Goal: Task Accomplishment & Management: Use online tool/utility

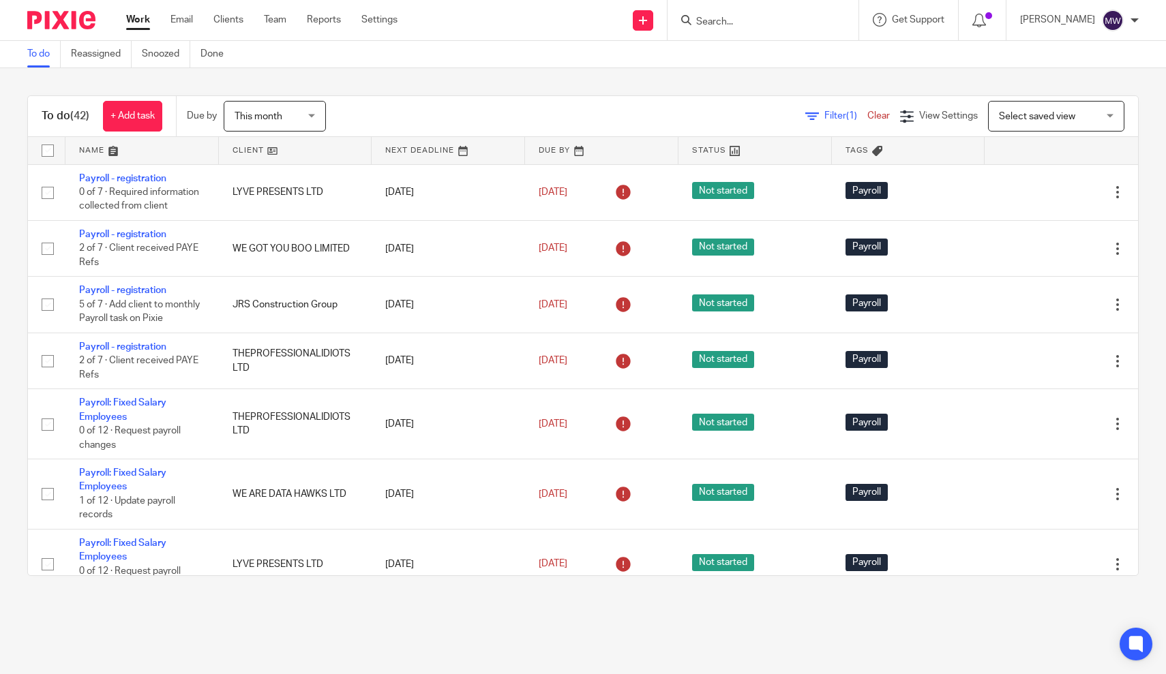
click at [783, 24] on input "Search" at bounding box center [756, 22] width 123 height 12
type input "urban"
click button "submit" at bounding box center [0, 0] width 0 height 0
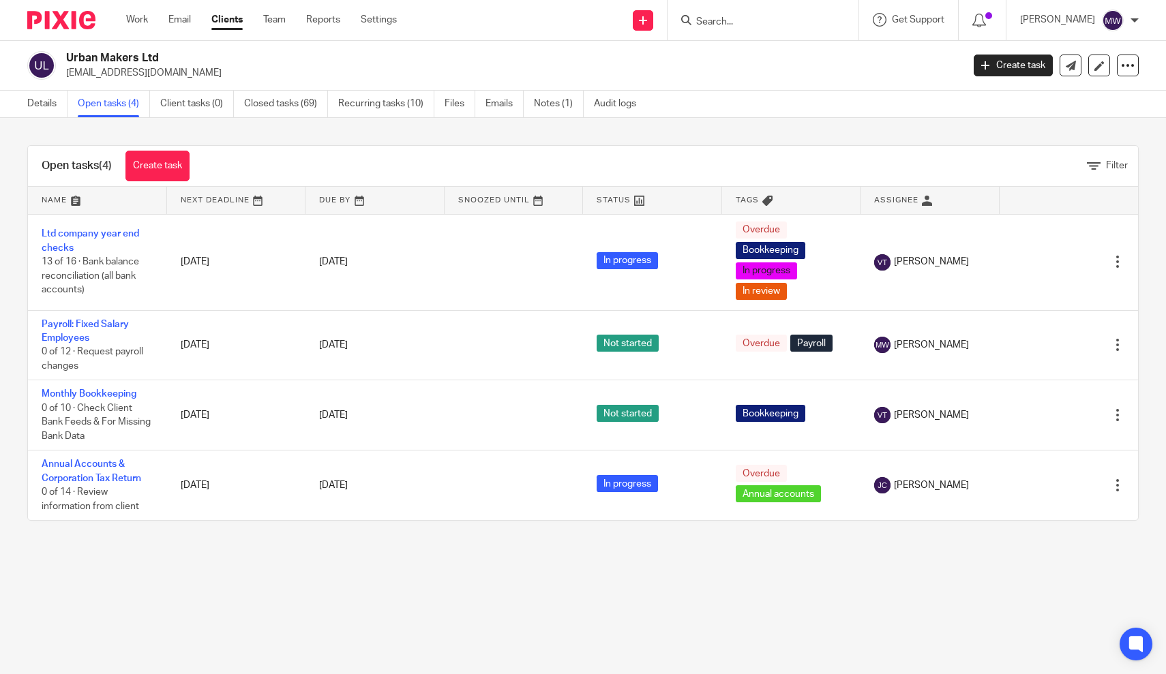
click at [135, 12] on div "Work Email Clients Team Reports Settings Work Email Clients Team Reports Settin…" at bounding box center [264, 20] width 305 height 40
click at [135, 21] on link "Work" at bounding box center [137, 20] width 22 height 14
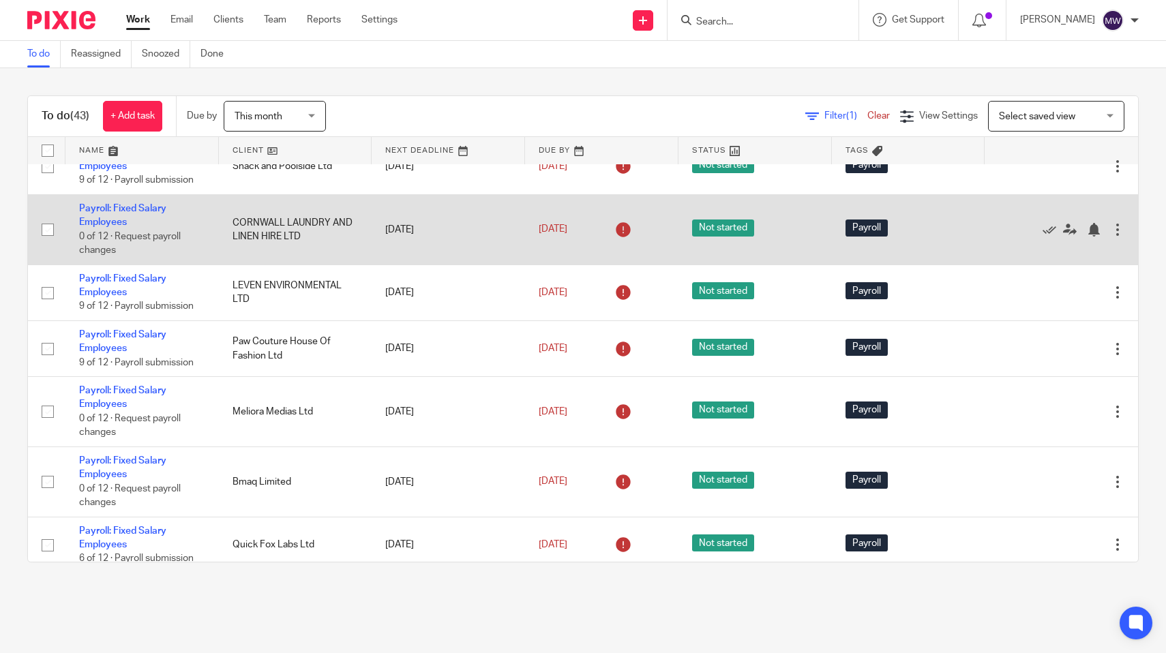
scroll to position [1053, 0]
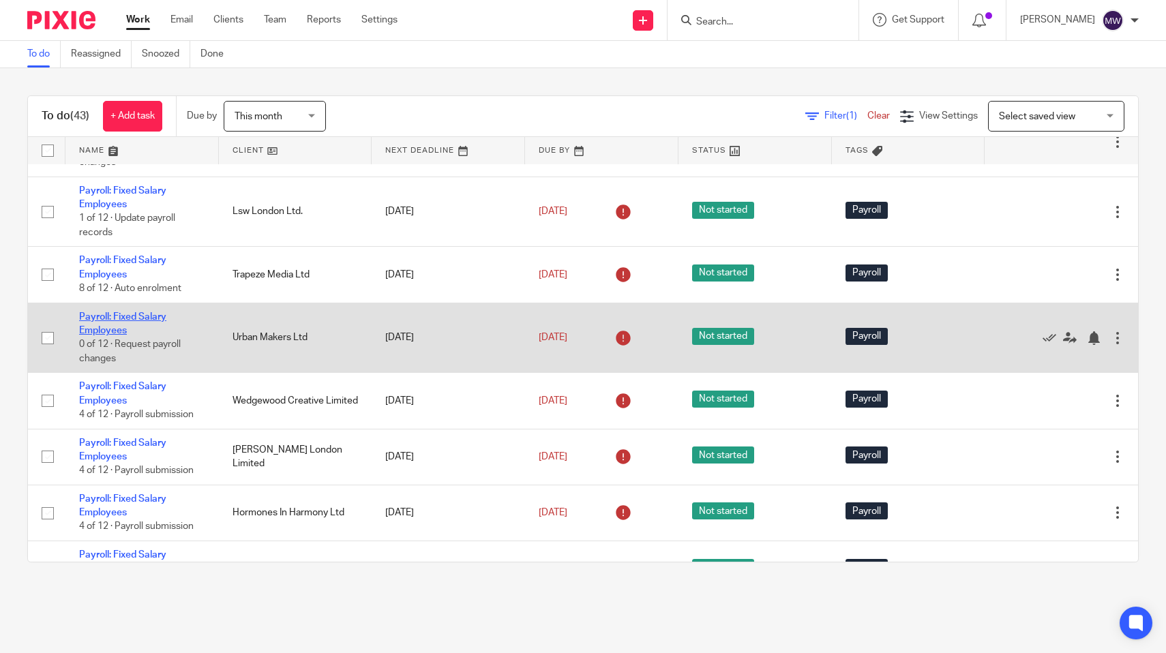
click at [112, 335] on link "Payroll: Fixed Salary Employees" at bounding box center [122, 323] width 87 height 23
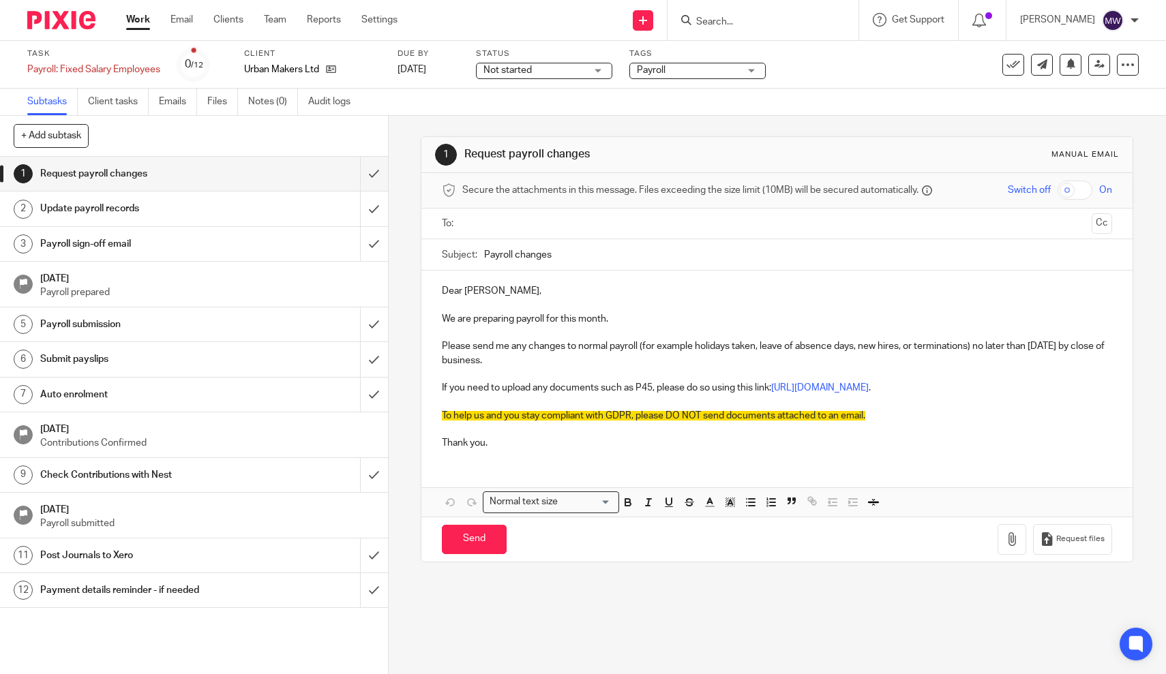
click at [489, 228] on input "text" at bounding box center [776, 224] width 619 height 16
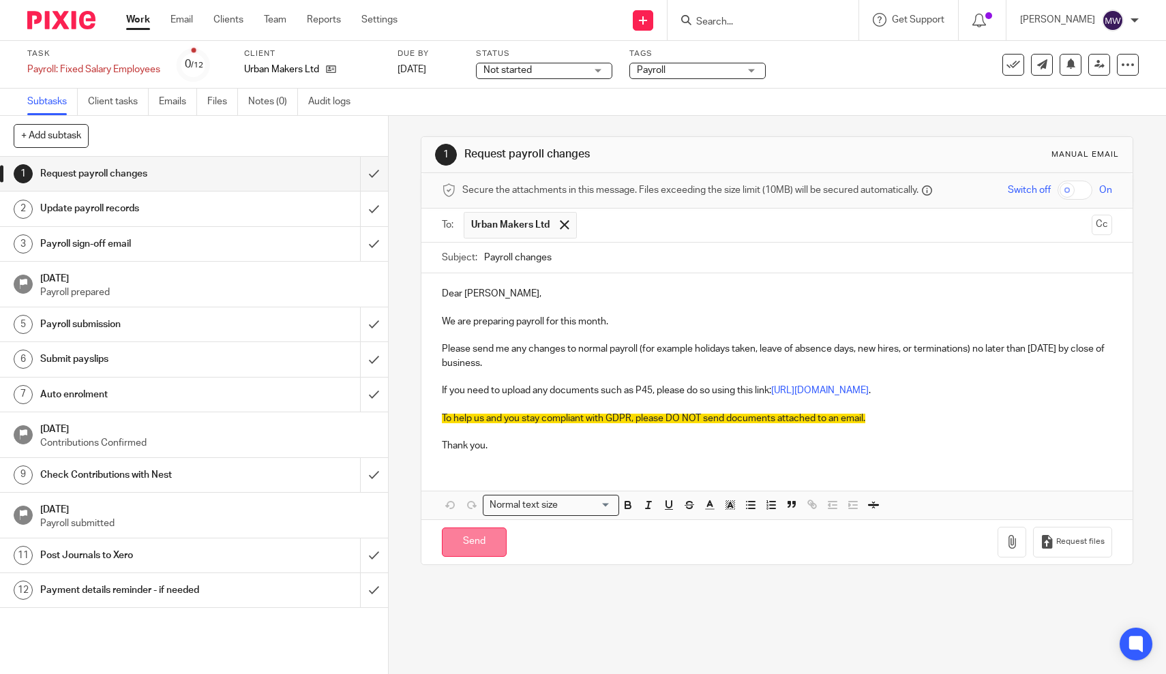
click at [476, 528] on input "Send" at bounding box center [474, 542] width 65 height 29
type input "Sent"
click at [136, 22] on link "Work" at bounding box center [138, 20] width 24 height 14
